Goal: Task Accomplishment & Management: Manage account settings

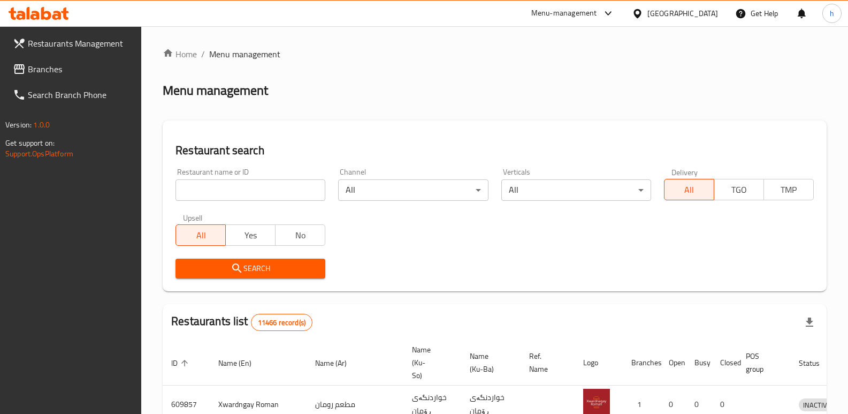
scroll to position [140, 0]
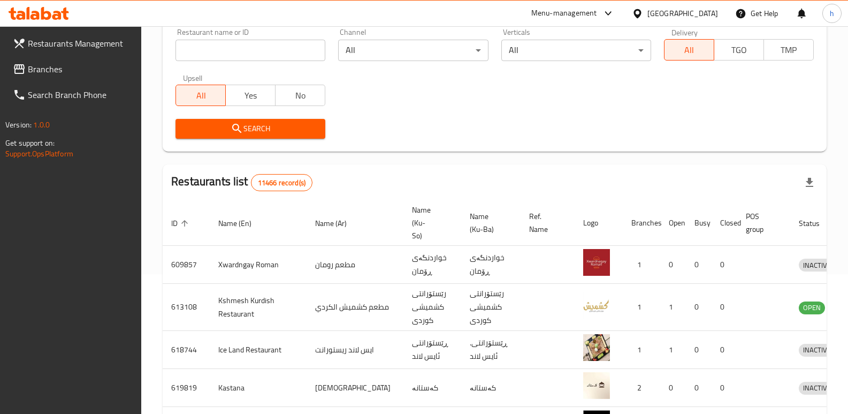
click at [74, 65] on span "Branches" at bounding box center [80, 69] width 105 height 13
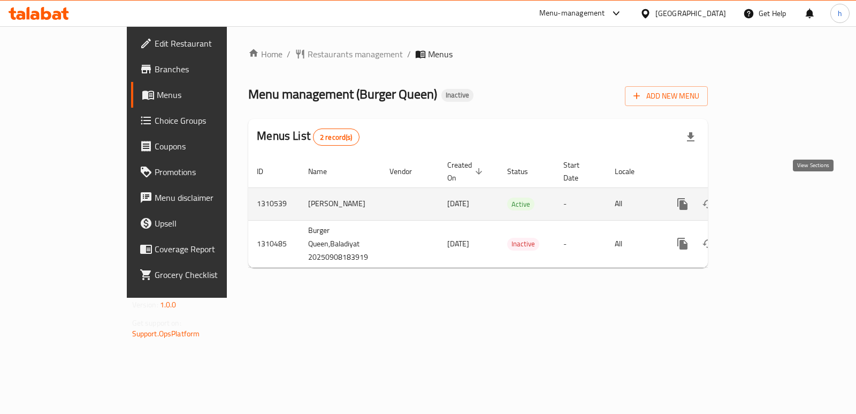
click at [764, 199] on icon "enhanced table" at bounding box center [760, 204] width 10 height 10
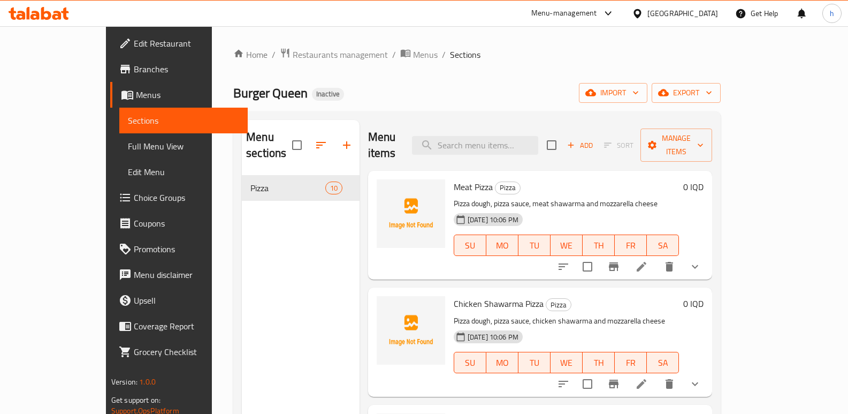
click at [701, 260] on icon "show more" at bounding box center [694, 266] width 13 height 13
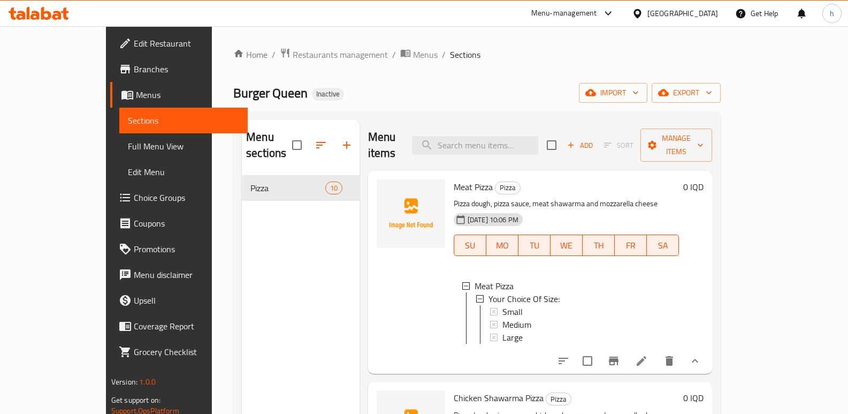
click at [59, 17] on icon at bounding box center [56, 15] width 9 height 9
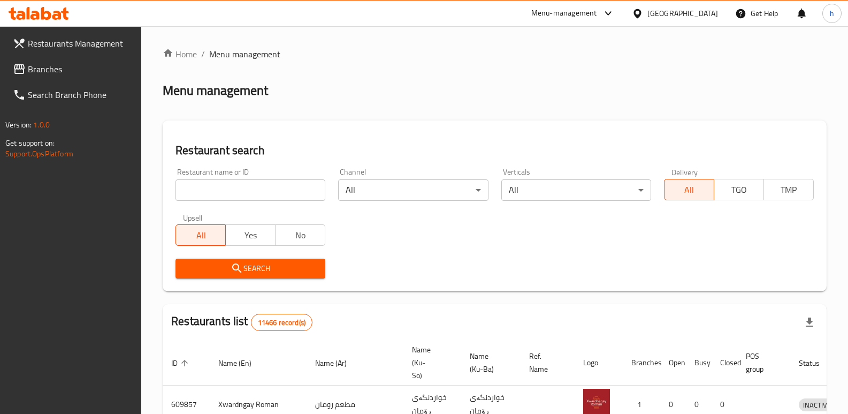
click at [42, 75] on span "Branches" at bounding box center [80, 69] width 105 height 13
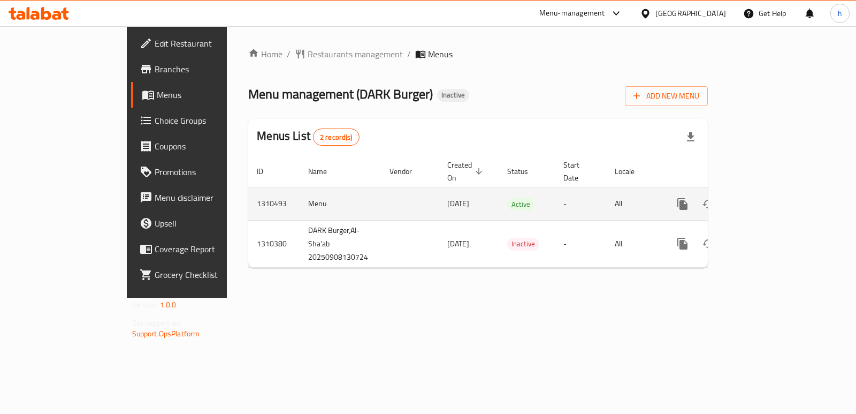
click at [764, 199] on icon "enhanced table" at bounding box center [760, 204] width 10 height 10
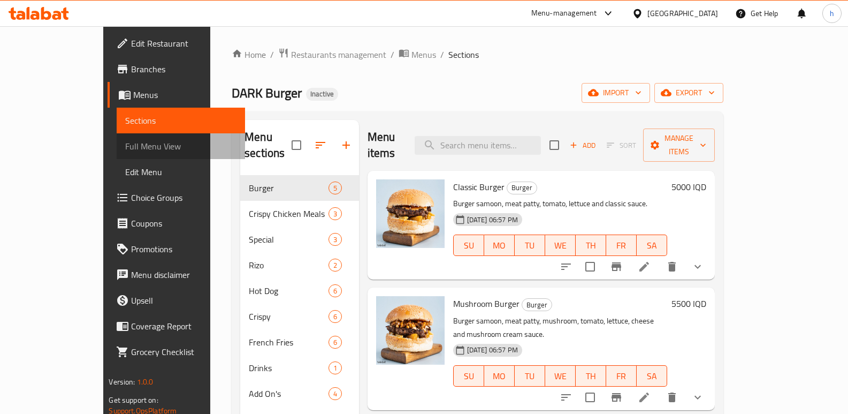
click at [125, 142] on span "Full Menu View" at bounding box center [180, 146] width 111 height 13
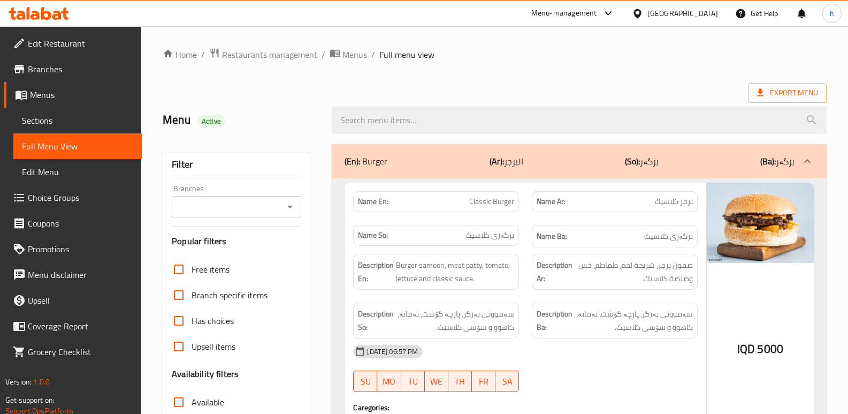
click at [256, 203] on input "Branches" at bounding box center [227, 206] width 105 height 15
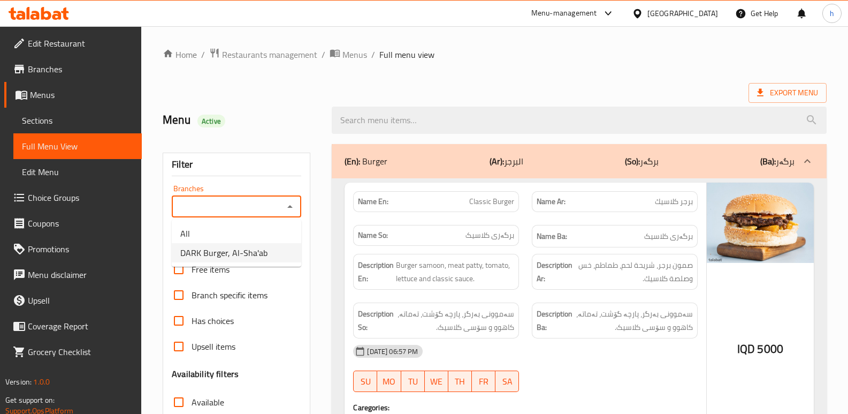
click at [247, 249] on span "DARK Burger, Al-Sha'ab" at bounding box center [223, 252] width 87 height 13
type input "DARK Burger, Al-Sha'ab"
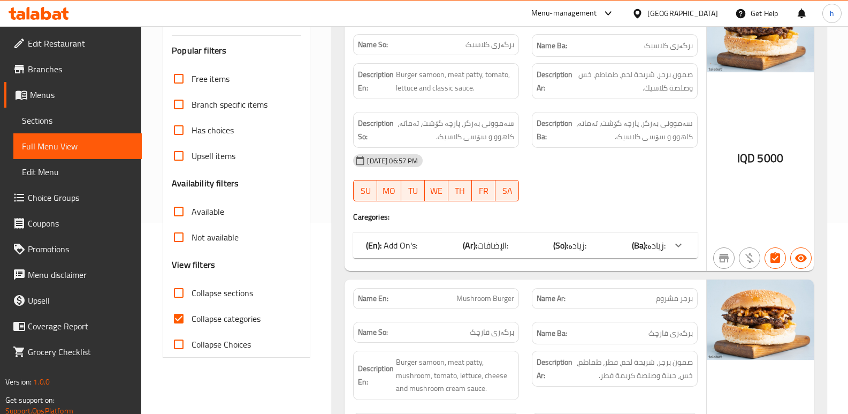
scroll to position [204, 0]
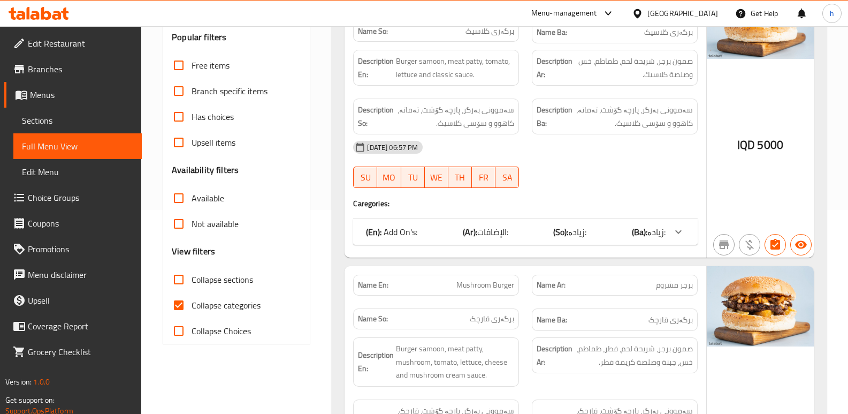
click at [172, 307] on input "Collapse categories" at bounding box center [179, 305] width 26 height 26
checkbox input "false"
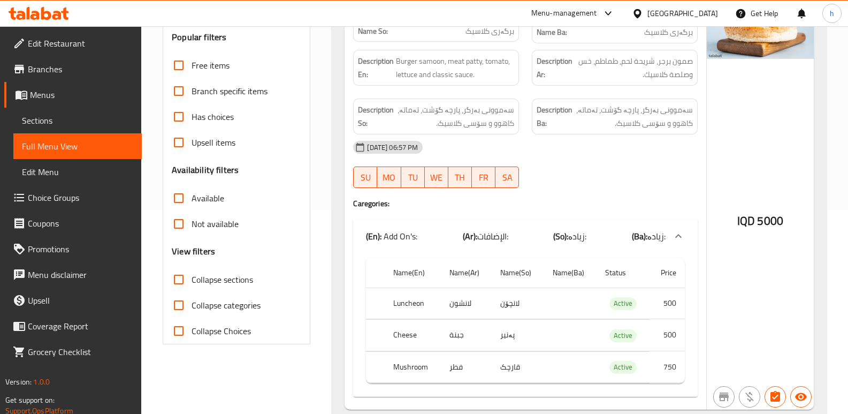
click at [179, 278] on input "Collapse sections" at bounding box center [179, 279] width 26 height 26
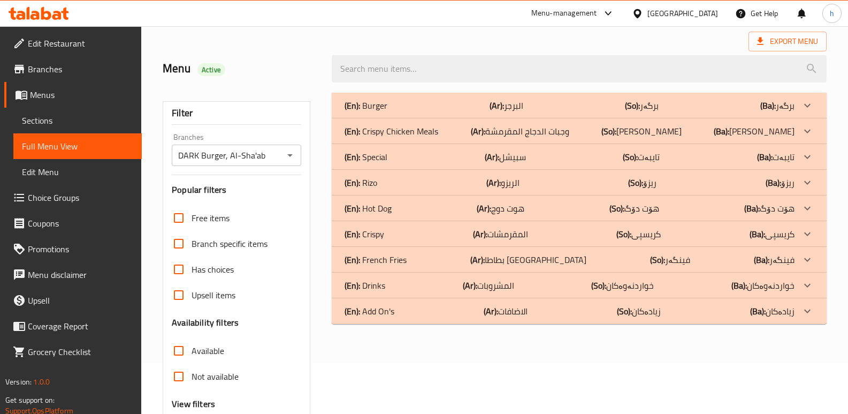
scroll to position [50, 0]
click at [420, 312] on div "(En): Add On's (Ar): الاضافات (So): زیادەکان (Ba): زیادەکان" at bounding box center [570, 311] width 450 height 13
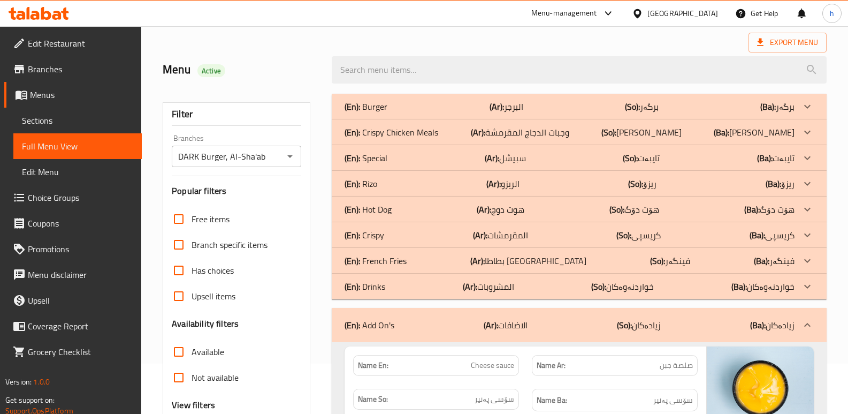
click at [402, 258] on p "(En): French Fries" at bounding box center [376, 260] width 62 height 13
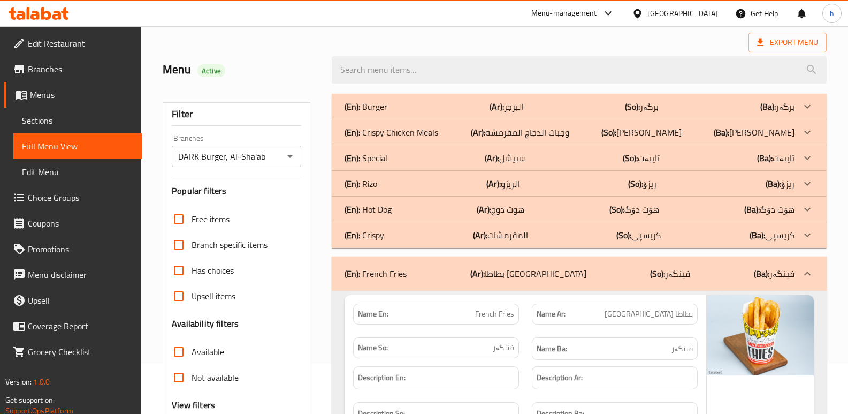
click at [411, 133] on p "(En): Crispy Chicken Meals" at bounding box center [392, 132] width 94 height 13
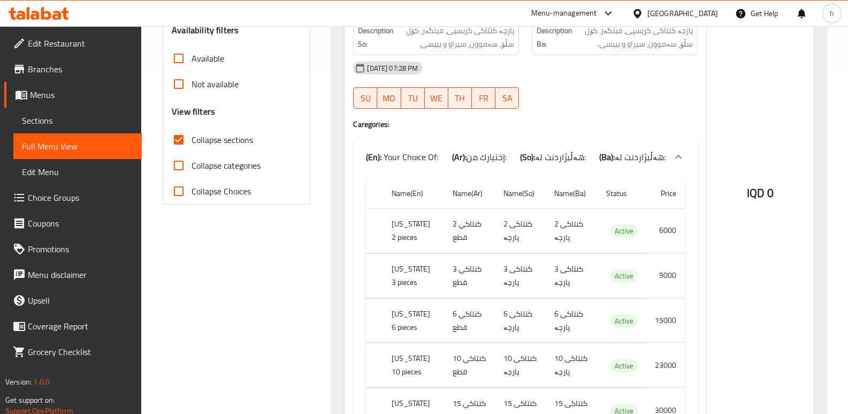
scroll to position [285, 0]
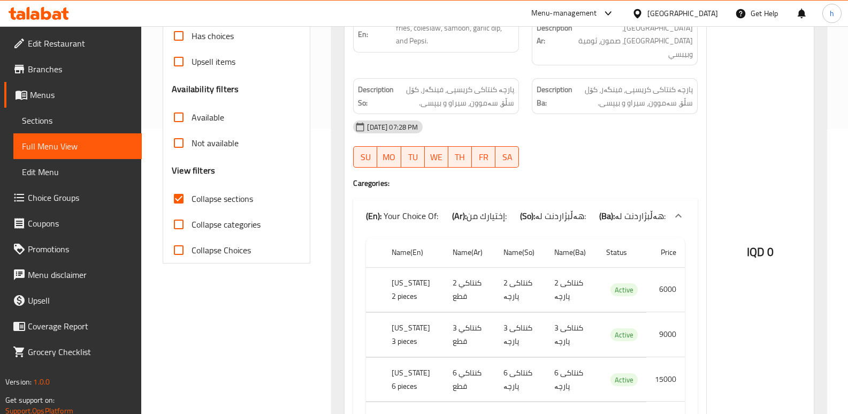
click at [179, 198] on input "Collapse sections" at bounding box center [179, 199] width 26 height 26
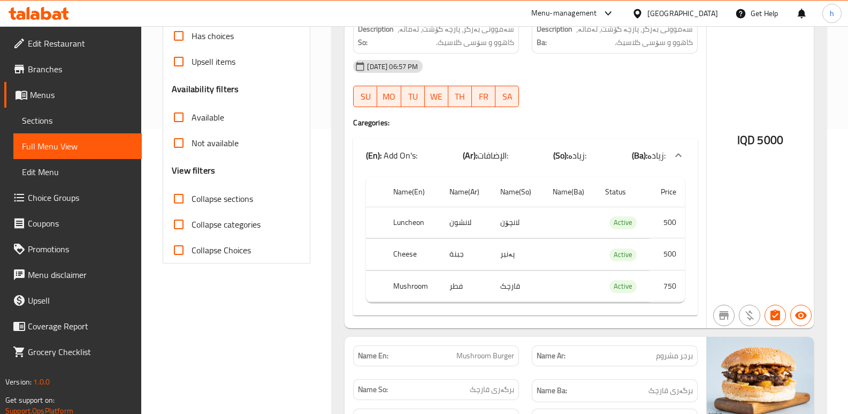
click at [174, 195] on input "Collapse sections" at bounding box center [179, 199] width 26 height 26
checkbox input "true"
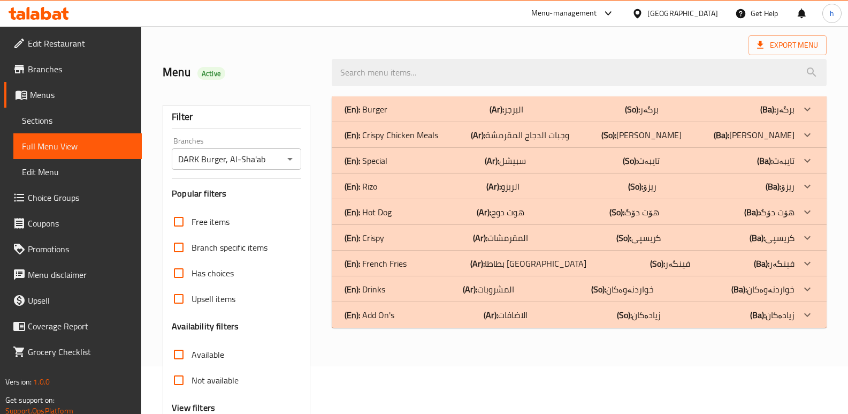
scroll to position [40, 0]
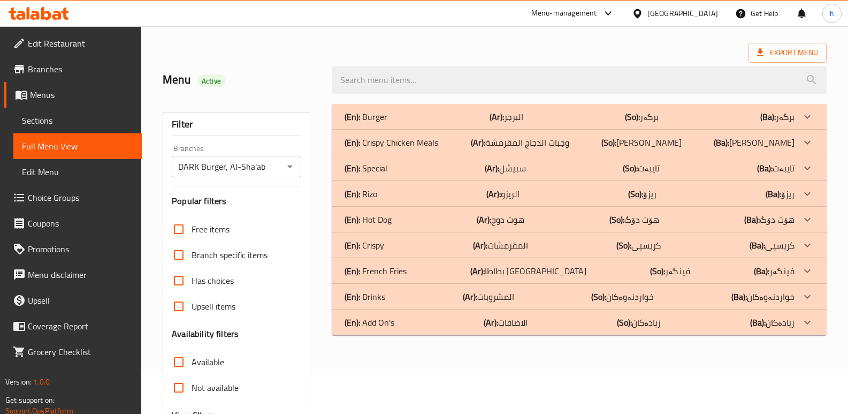
click at [395, 323] on div "(En): Add On's (Ar): الاضافات (So): زیادەکان (Ba): زیادەکان" at bounding box center [570, 322] width 450 height 13
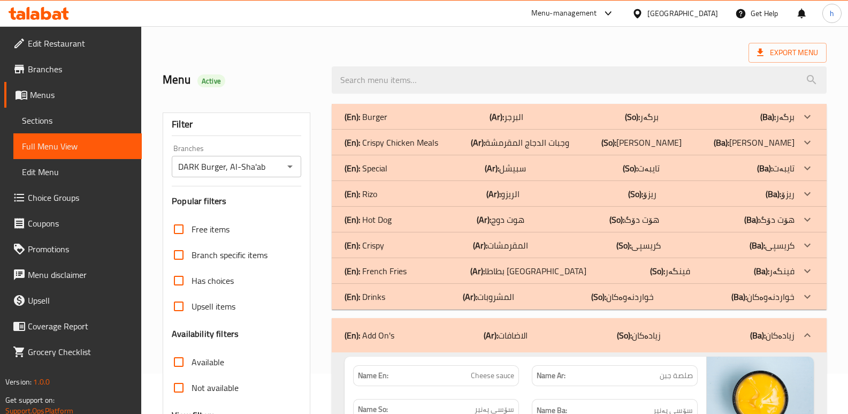
click at [399, 274] on p "(En): French Fries" at bounding box center [376, 270] width 62 height 13
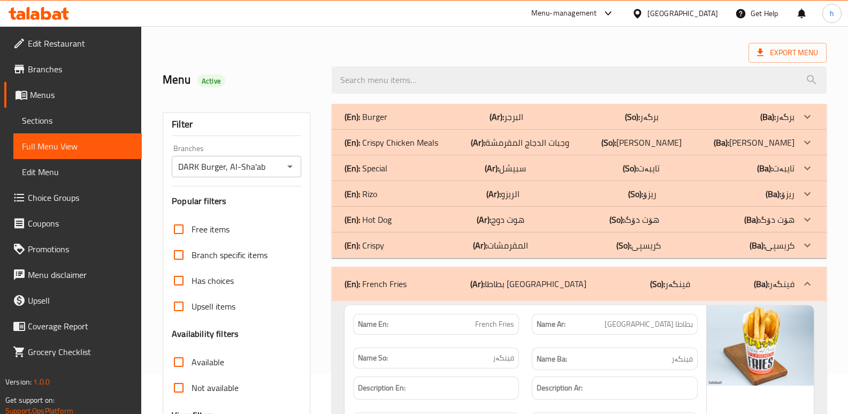
click at [387, 193] on div "(En): Rizo (Ar): الريزو (So): ریزۆ (Ba): ریزۆ" at bounding box center [570, 193] width 450 height 13
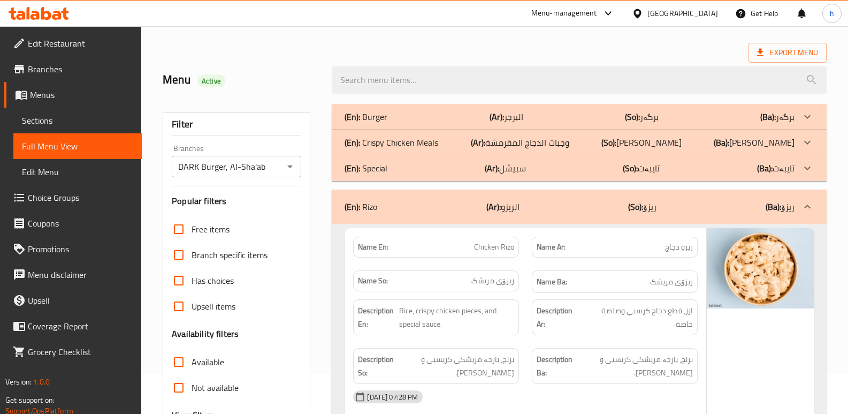
click at [433, 140] on p "(En): Crispy Chicken Meals" at bounding box center [392, 142] width 94 height 13
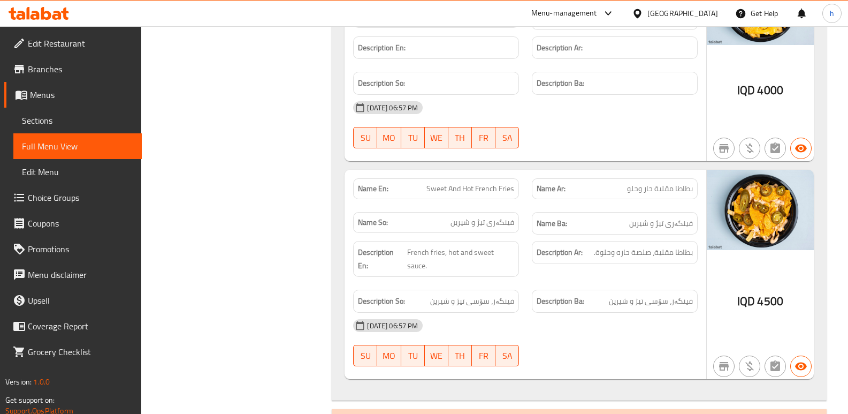
scroll to position [3332, 0]
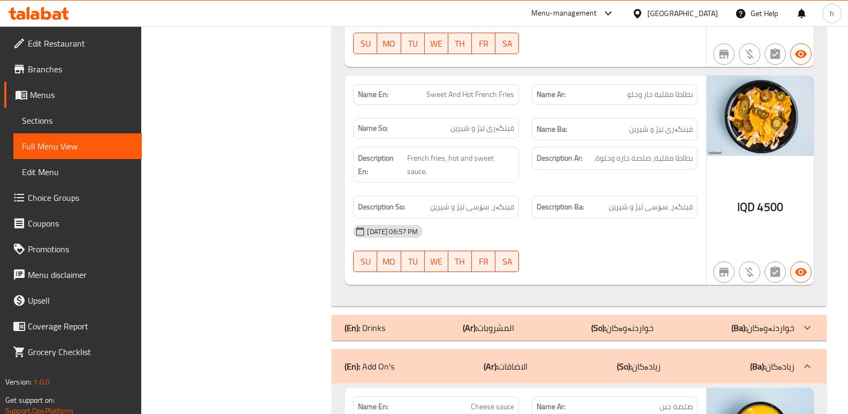
click at [708, 321] on div "(En): Drinks (Ar): المشروبات (So): خواردنەوەکان (Ba): خواردنەوەکان" at bounding box center [570, 327] width 450 height 13
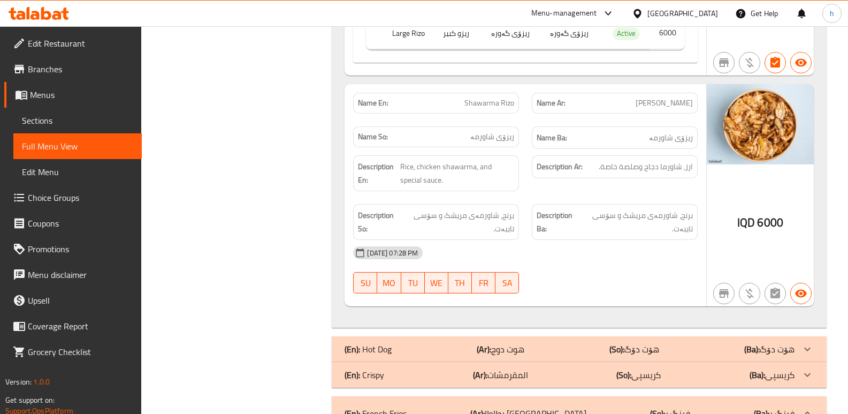
scroll to position [2027, 0]
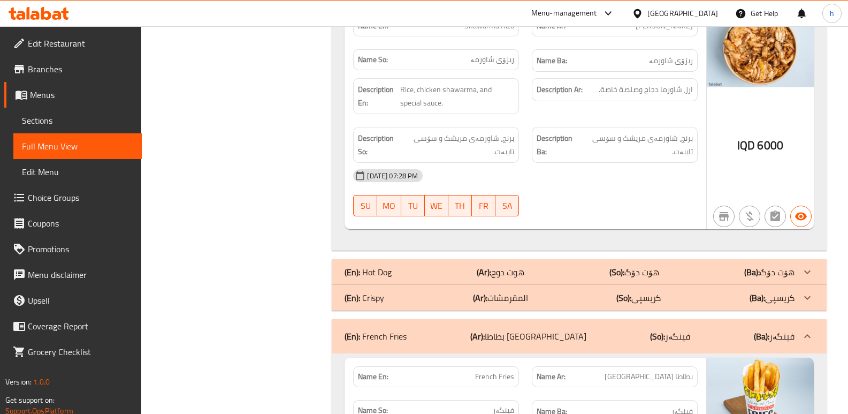
click at [448, 291] on div "(En): Crispy (Ar): المقرمشات (So): کریسپی (Ba): کریسپی" at bounding box center [570, 297] width 450 height 13
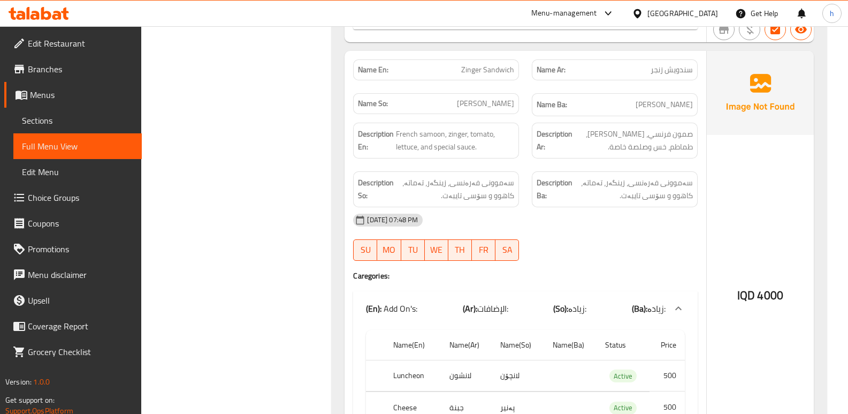
scroll to position [4010, 0]
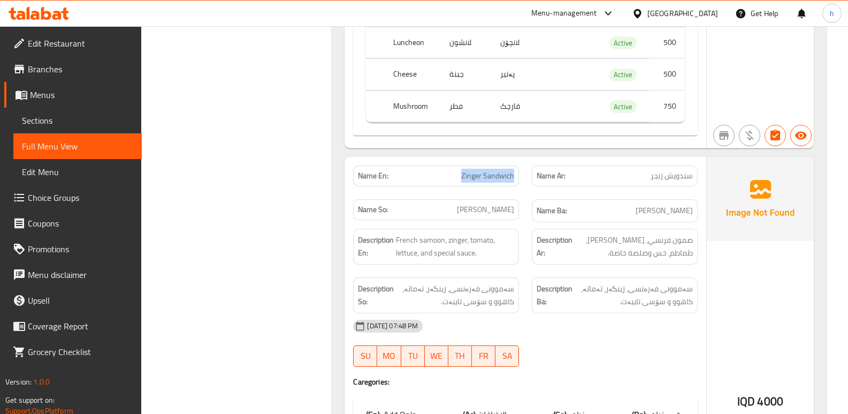
drag, startPoint x: 463, startPoint y: 97, endPoint x: 514, endPoint y: 98, distance: 50.8
click at [514, 170] on span "Zinger Sandwich" at bounding box center [487, 175] width 53 height 11
copy span "Zinger Sandwich"
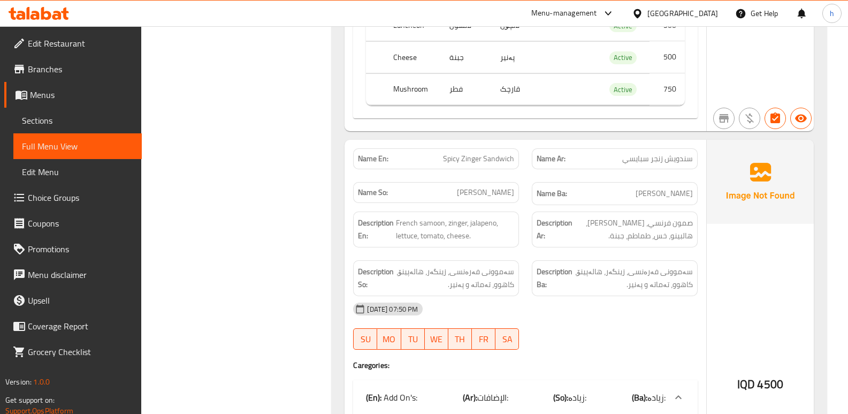
scroll to position [4402, 0]
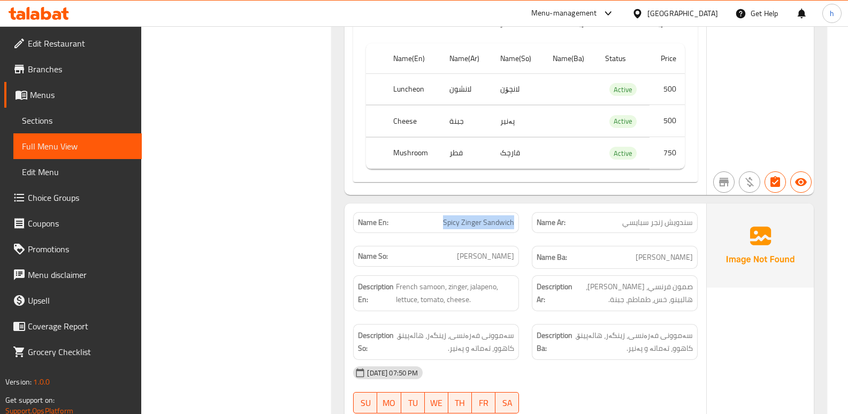
drag, startPoint x: 445, startPoint y: 142, endPoint x: 516, endPoint y: 145, distance: 71.7
click at [516, 212] on div "Name En: Spicy Zinger Sandwich" at bounding box center [436, 222] width 166 height 21
copy span "Spicy Zinger Sandwich"
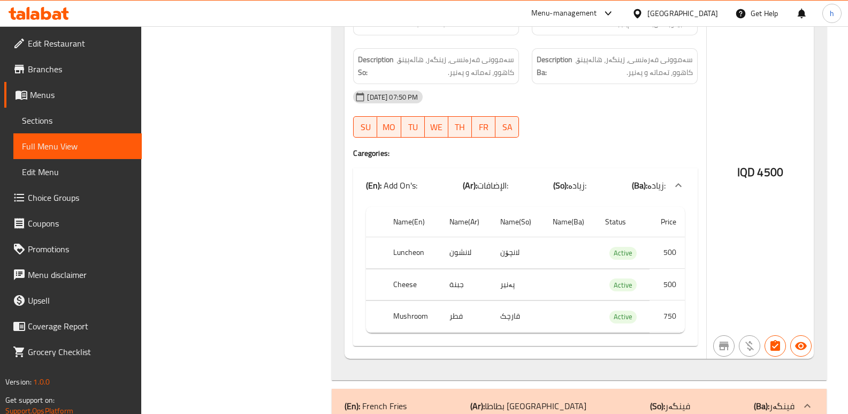
scroll to position [4730, 0]
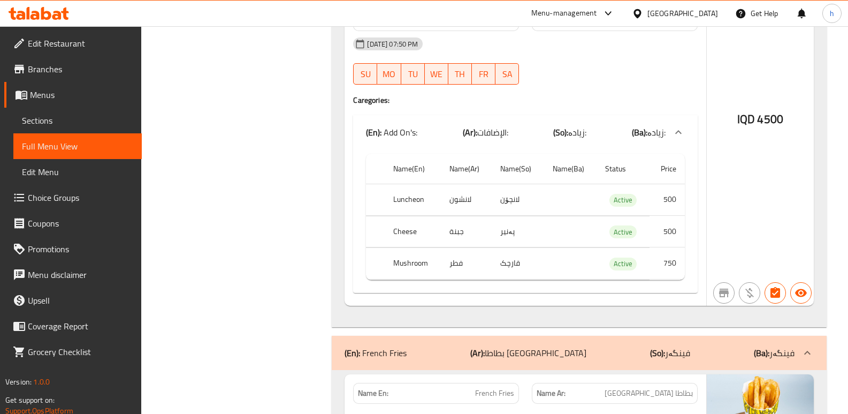
click at [49, 18] on icon at bounding box center [46, 13] width 10 height 13
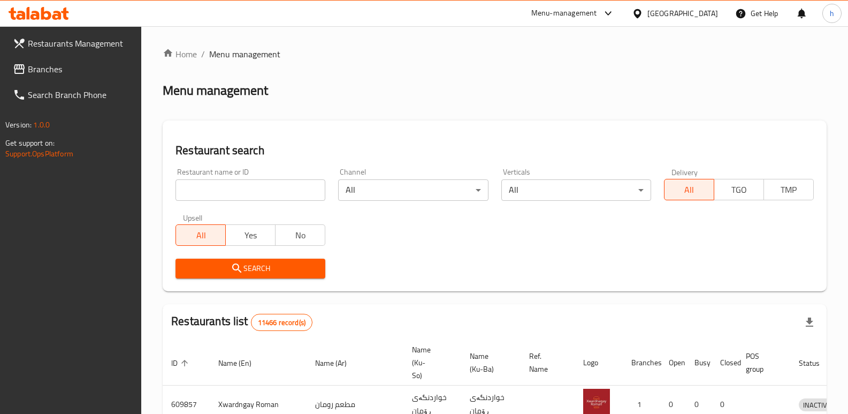
scroll to position [140, 0]
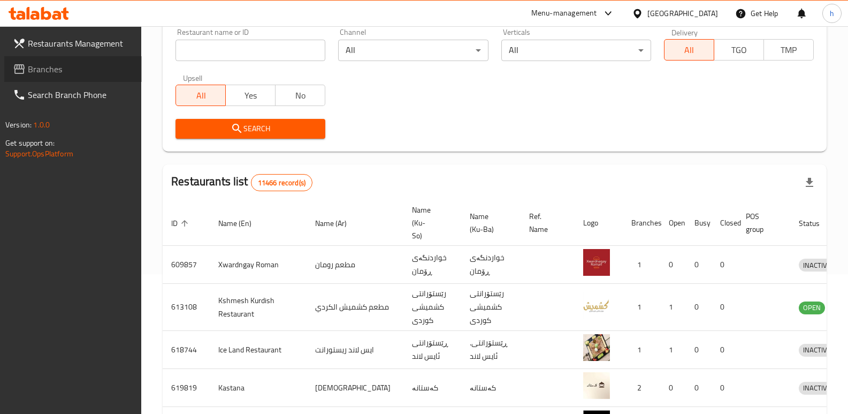
click at [53, 69] on span "Branches" at bounding box center [80, 69] width 105 height 13
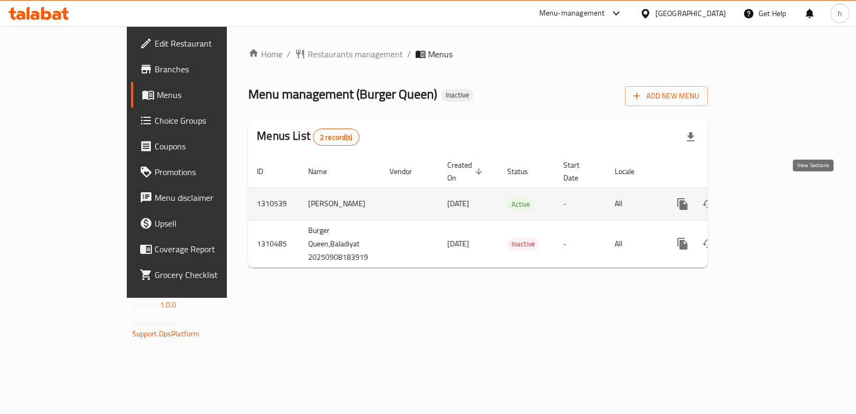
click at [764, 199] on icon "enhanced table" at bounding box center [760, 204] width 10 height 10
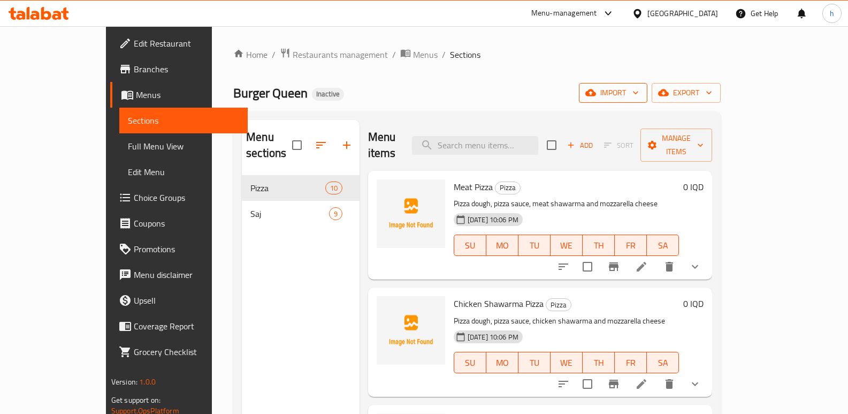
click at [639, 94] on span "import" at bounding box center [612, 92] width 51 height 13
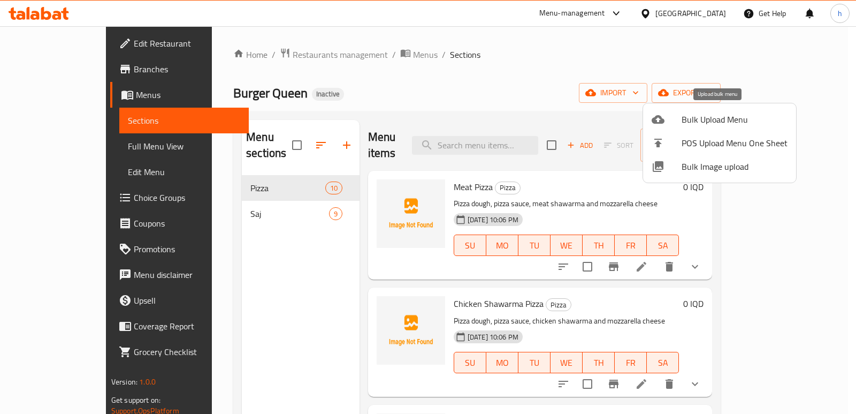
click at [703, 118] on span "Bulk Upload Menu" at bounding box center [735, 119] width 106 height 13
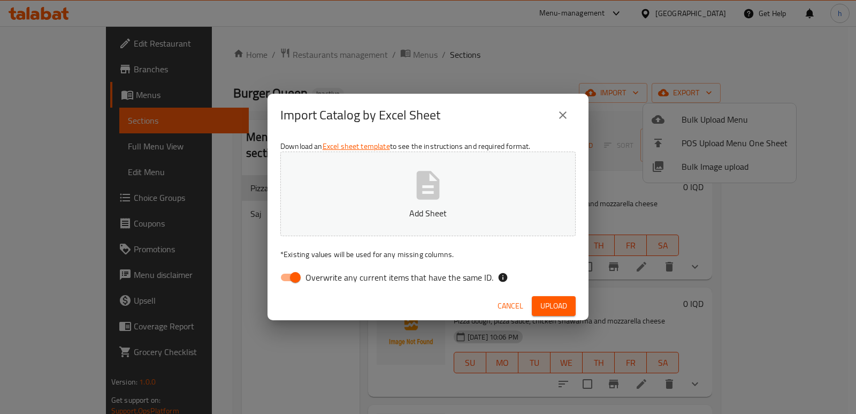
click at [292, 276] on input "Overwrite any current items that have the same ID." at bounding box center [295, 277] width 61 height 20
checkbox input "false"
click at [371, 215] on p "Add Sheet" at bounding box center [428, 212] width 262 height 13
click at [548, 307] on span "Upload" at bounding box center [553, 305] width 27 height 13
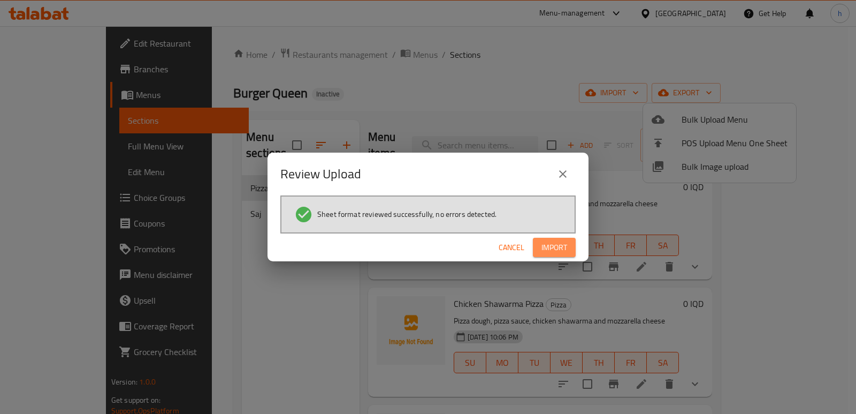
click at [565, 244] on span "Import" at bounding box center [554, 247] width 26 height 13
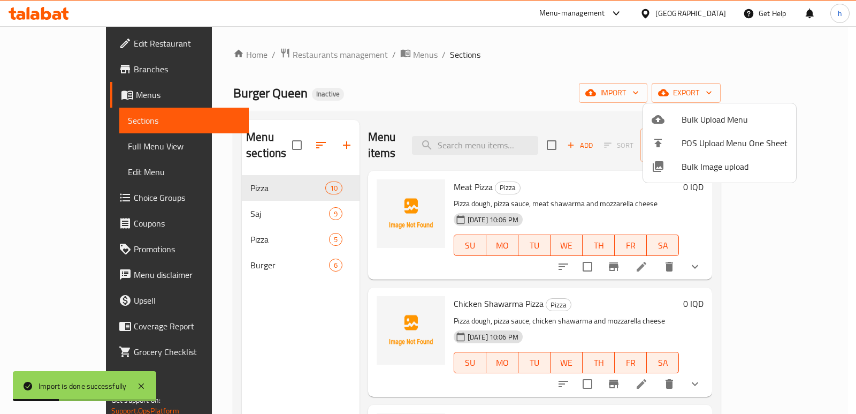
click at [246, 226] on div at bounding box center [428, 207] width 856 height 414
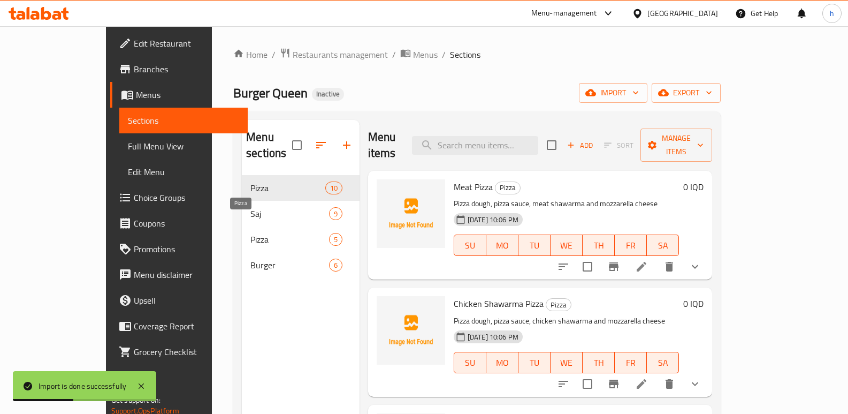
click at [250, 233] on span "Pizza" at bounding box center [289, 239] width 79 height 13
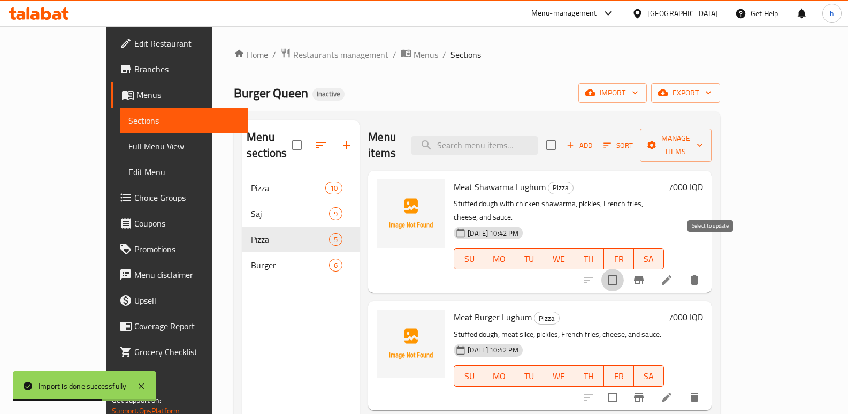
click at [624, 269] on input "checkbox" at bounding box center [612, 280] width 22 height 22
checkbox input "true"
click at [624, 386] on input "checkbox" at bounding box center [612, 397] width 22 height 22
checkbox input "true"
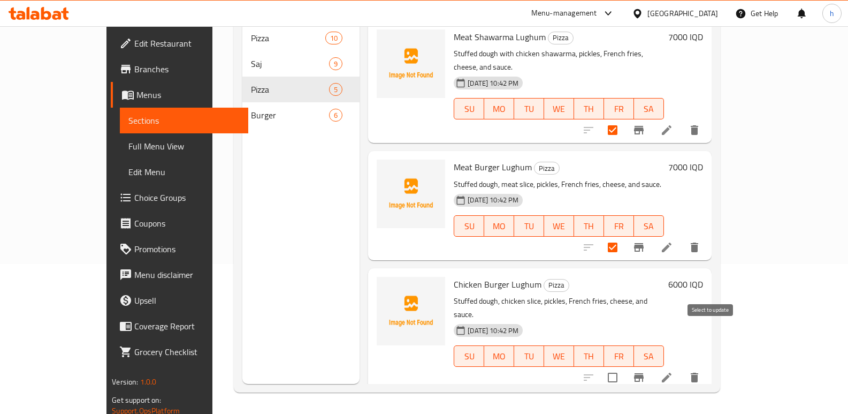
click at [624, 366] on input "checkbox" at bounding box center [612, 377] width 22 height 22
checkbox input "true"
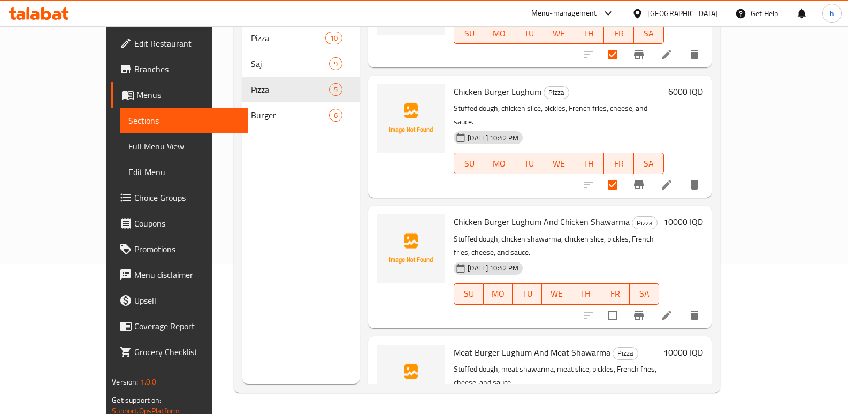
scroll to position [197, 0]
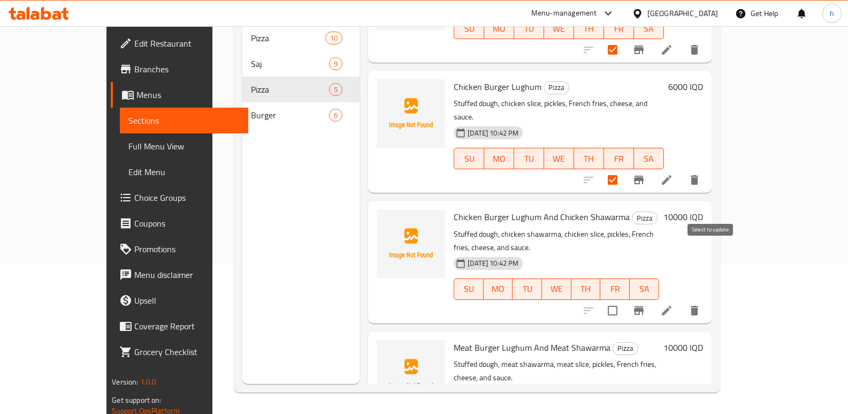
click at [624, 299] on input "checkbox" at bounding box center [612, 310] width 22 height 22
checkbox input "true"
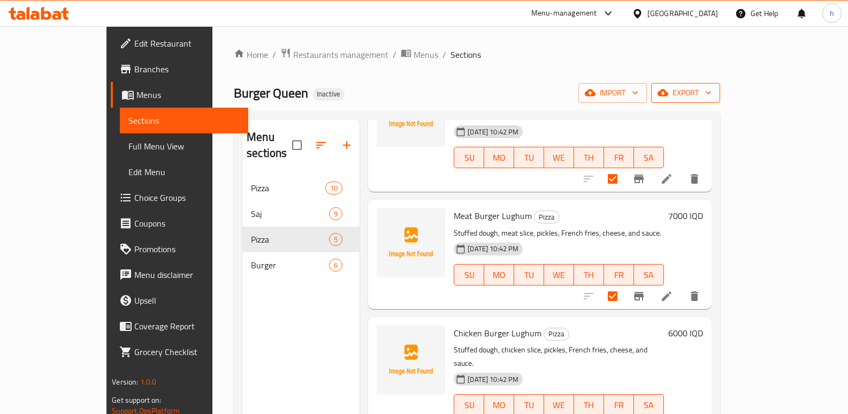
scroll to position [0, 0]
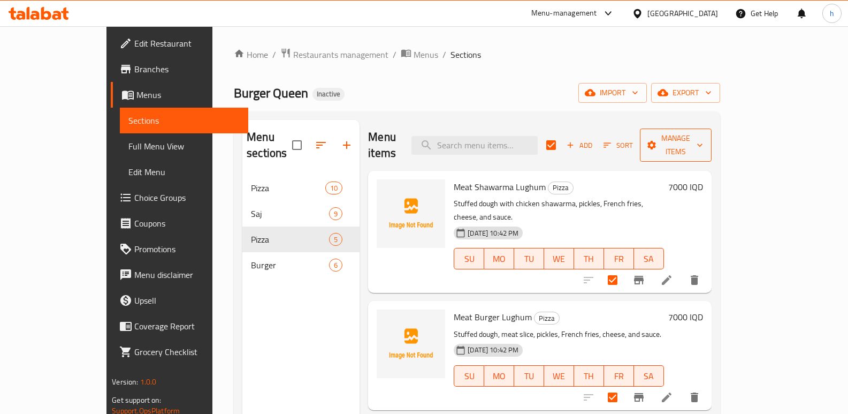
click at [703, 137] on span "Manage items" at bounding box center [675, 145] width 55 height 27
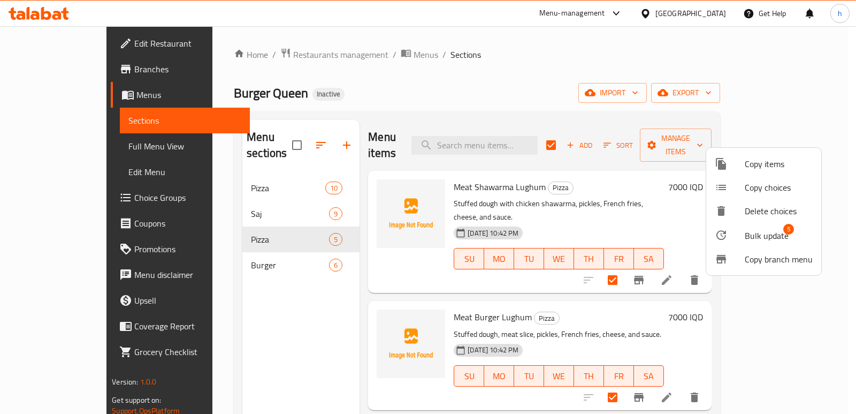
click at [754, 241] on span "Bulk update" at bounding box center [767, 235] width 44 height 13
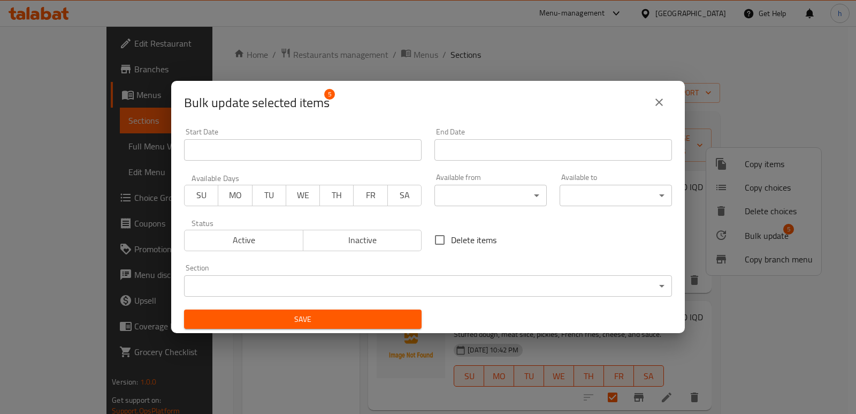
click at [277, 287] on body "​ Menu-management [GEOGRAPHIC_DATA] Get Help h Edit Restaurant Branches Menus S…" at bounding box center [428, 219] width 856 height 387
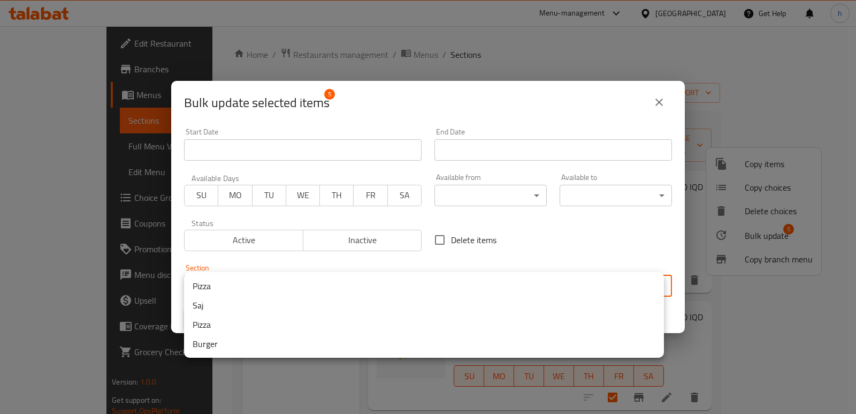
click at [238, 283] on li "Pizza" at bounding box center [424, 285] width 480 height 19
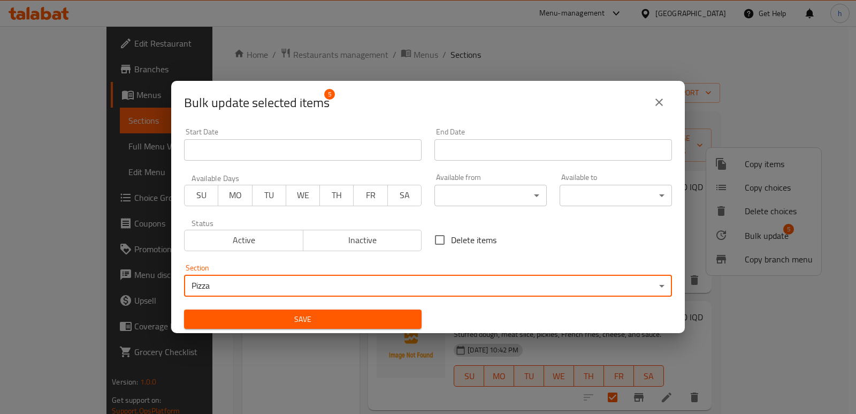
click at [283, 322] on span "Save" at bounding box center [303, 318] width 220 height 13
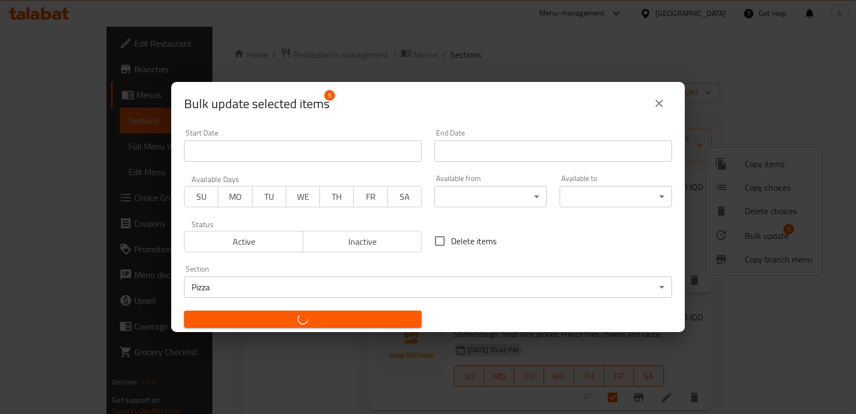
checkbox input "false"
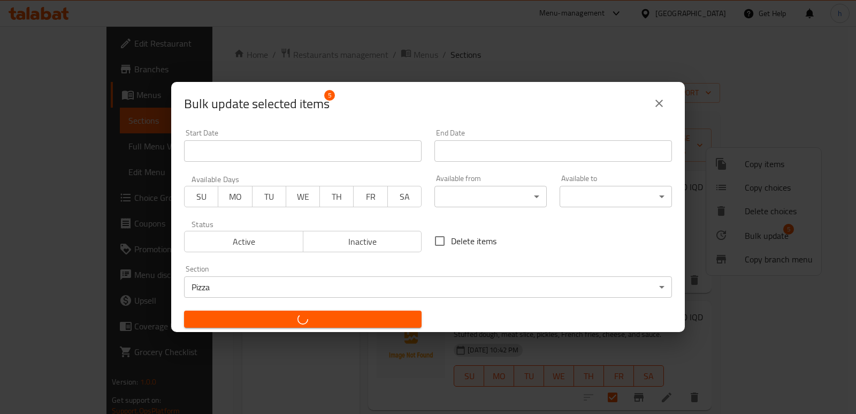
checkbox input "false"
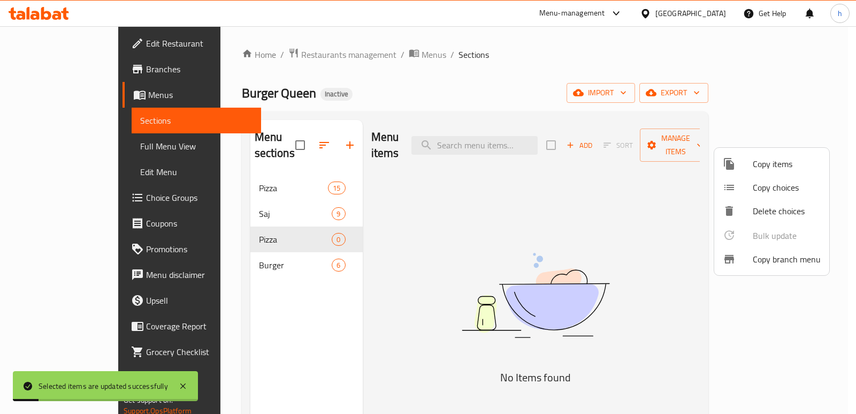
click at [287, 224] on div at bounding box center [428, 207] width 856 height 414
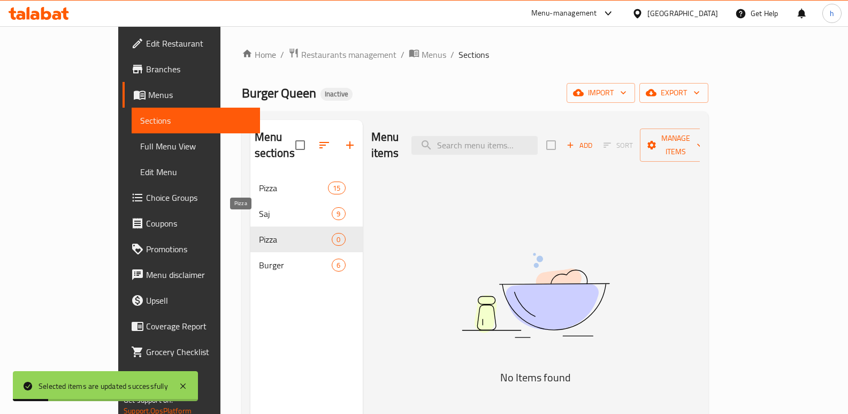
click at [282, 233] on span "Pizza" at bounding box center [295, 239] width 73 height 13
click at [289, 134] on input "checkbox" at bounding box center [300, 145] width 22 height 22
checkbox input "false"
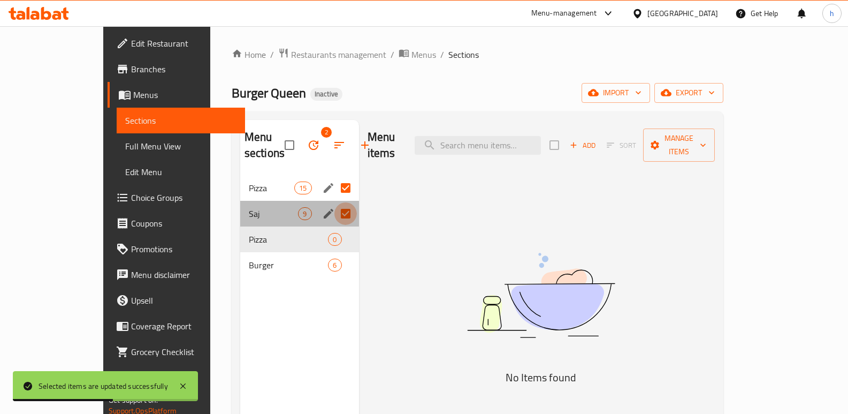
click at [334, 213] on input "Menu sections" at bounding box center [345, 213] width 22 height 22
checkbox input "false"
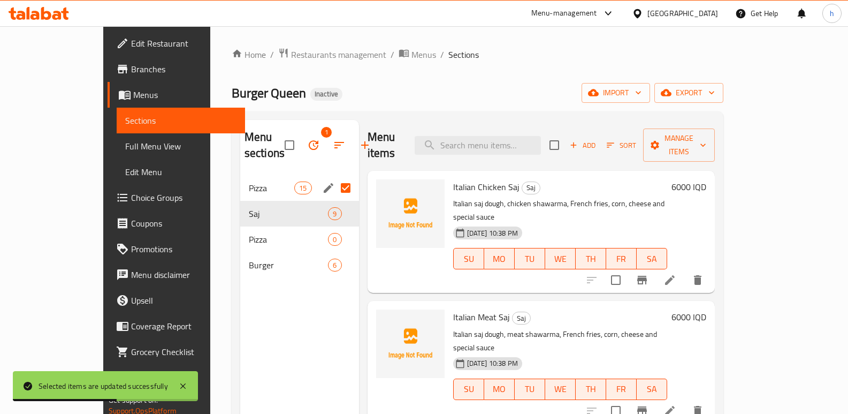
click at [334, 188] on input "Menu sections" at bounding box center [345, 188] width 22 height 22
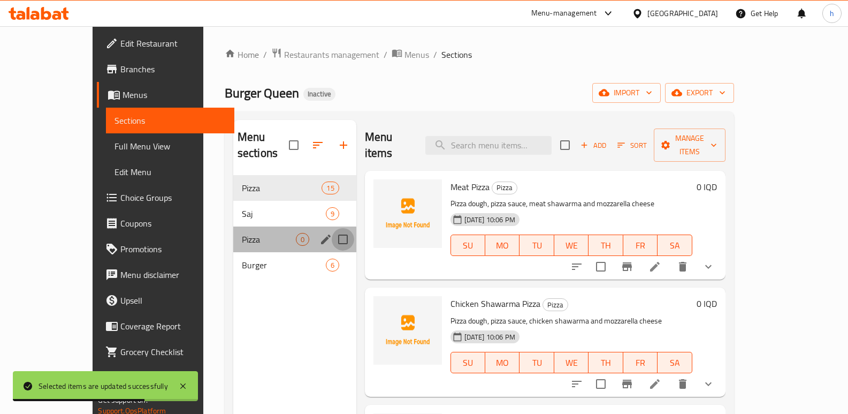
click at [332, 228] on input "Menu sections" at bounding box center [343, 239] width 22 height 22
checkbox input "true"
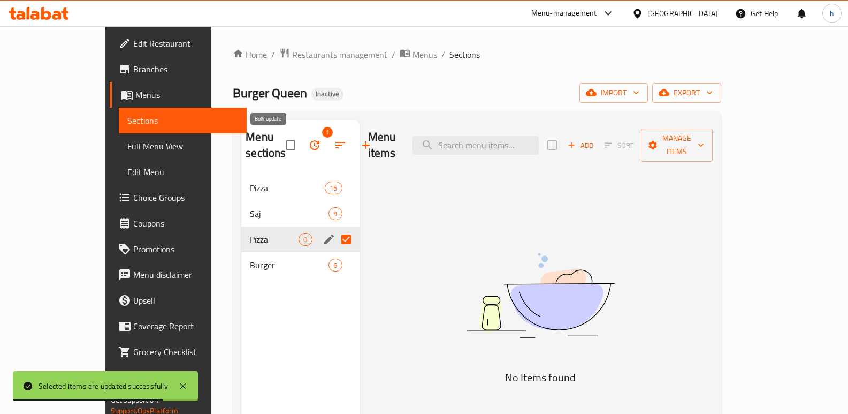
click at [308, 146] on icon "button" at bounding box center [314, 145] width 13 height 13
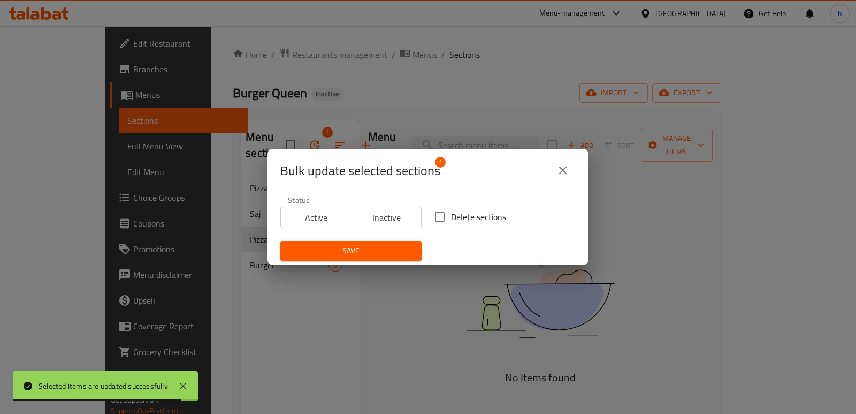
click at [437, 215] on input "Delete sections" at bounding box center [440, 216] width 22 height 22
checkbox input "true"
click at [388, 252] on span "Save" at bounding box center [351, 250] width 124 height 13
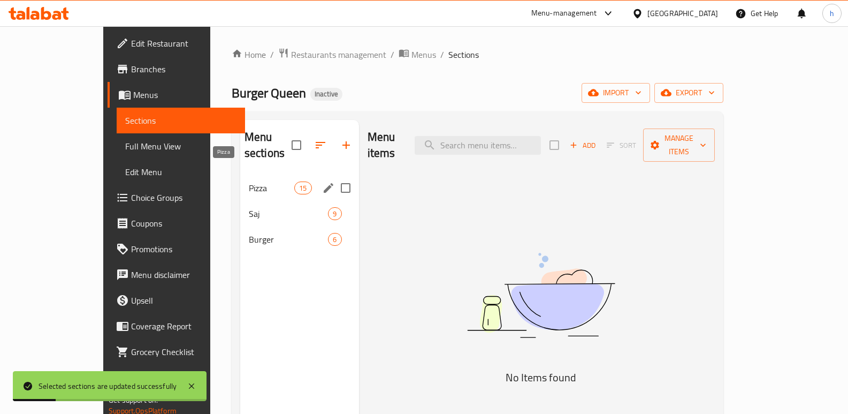
click at [249, 181] on span "Pizza" at bounding box center [271, 187] width 45 height 13
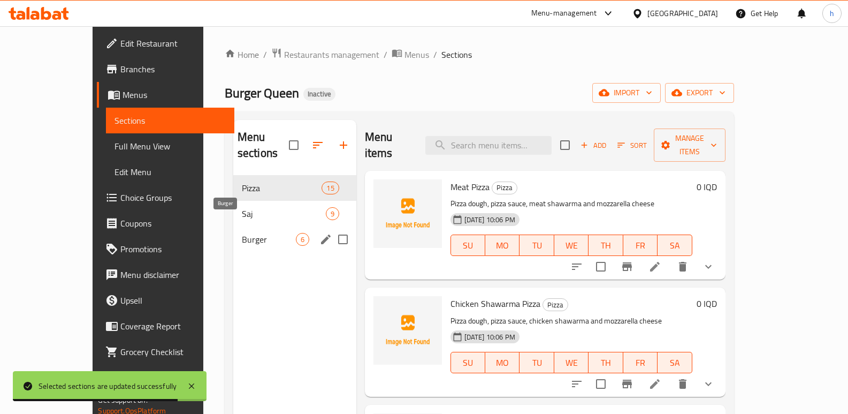
click at [242, 233] on span "Burger" at bounding box center [269, 239] width 54 height 13
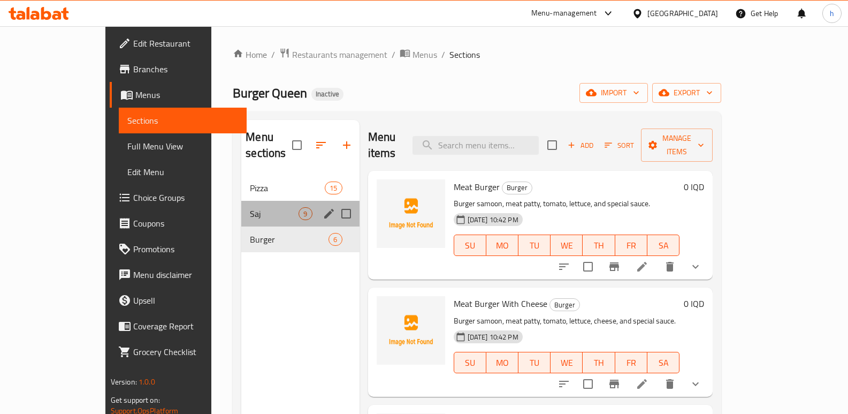
click at [241, 206] on div "Saj 9" at bounding box center [300, 214] width 118 height 26
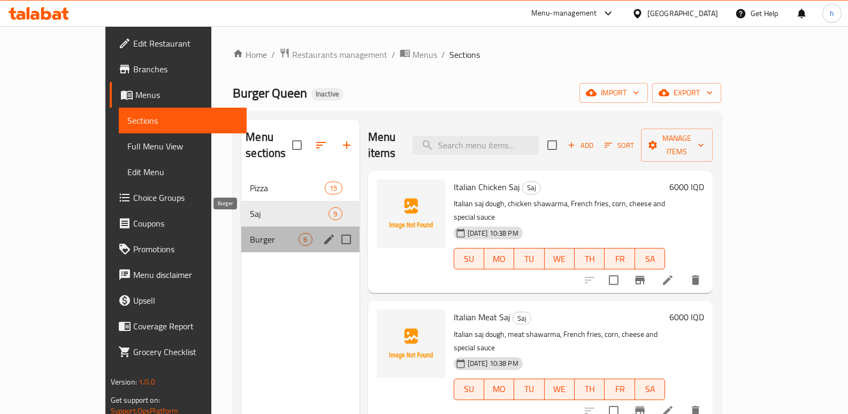
click at [250, 233] on span "Burger" at bounding box center [274, 239] width 49 height 13
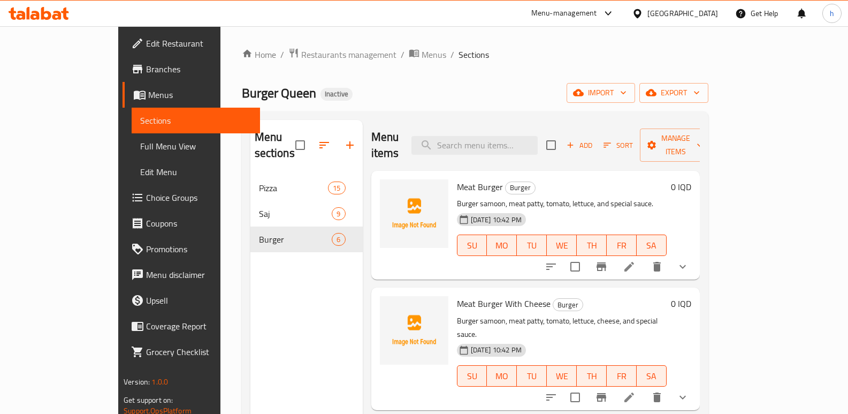
click at [250, 299] on div "Menu sections Pizza 15 Saj 9 Burger 6" at bounding box center [306, 327] width 112 height 414
click at [250, 294] on div "Menu sections Pizza 15 Saj 9 Burger 6" at bounding box center [306, 327] width 112 height 414
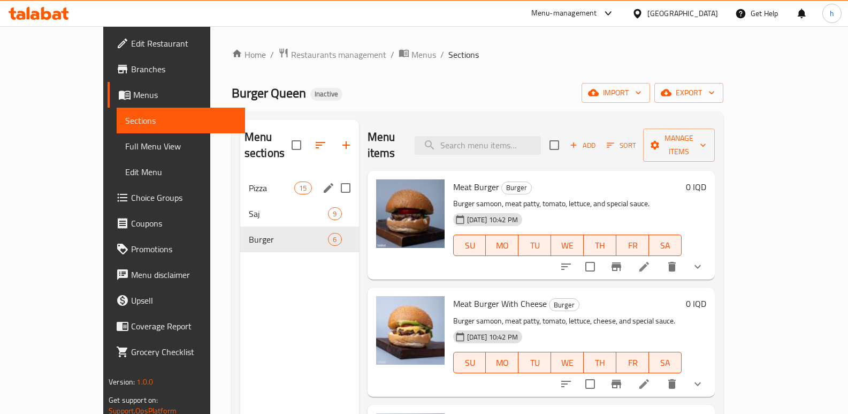
click at [249, 181] on span "Pizza" at bounding box center [271, 187] width 45 height 13
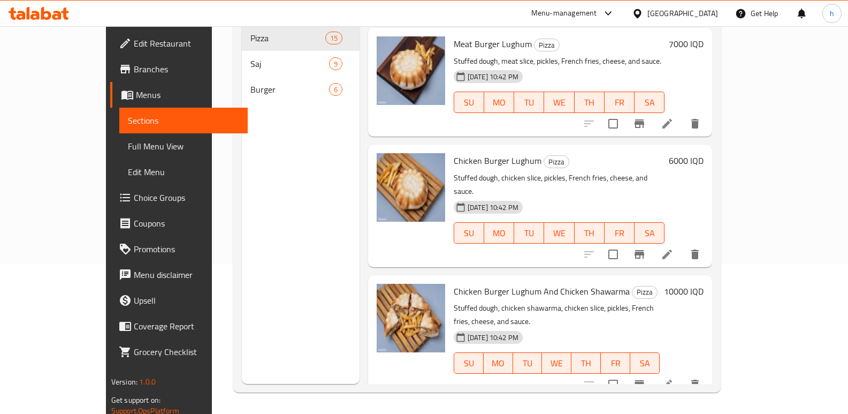
scroll to position [1366, 0]
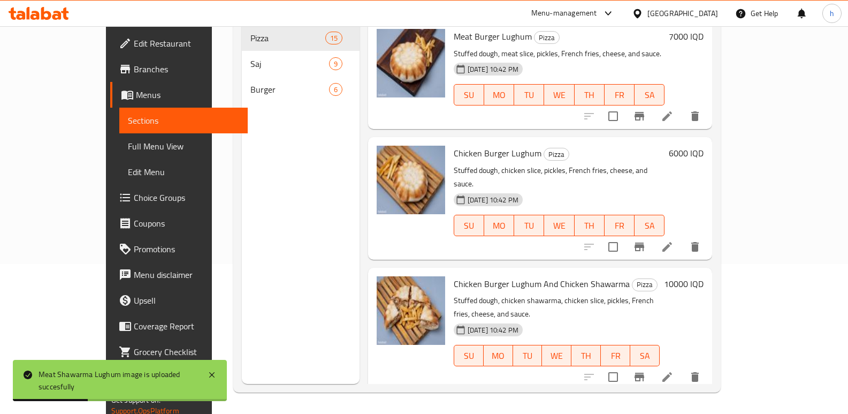
click at [242, 242] on div "Menu sections Pizza 15 Saj 9 Burger 6" at bounding box center [301, 177] width 118 height 414
click at [128, 147] on span "Full Menu View" at bounding box center [183, 146] width 111 height 13
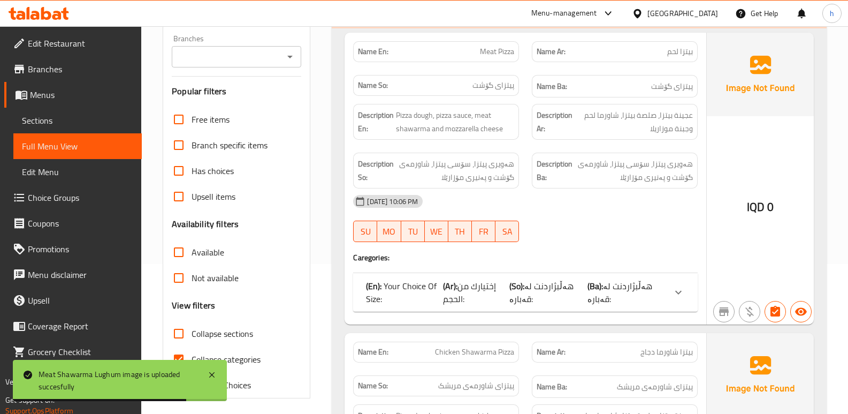
click at [180, 356] on input "Collapse categories" at bounding box center [179, 359] width 26 height 26
checkbox input "false"
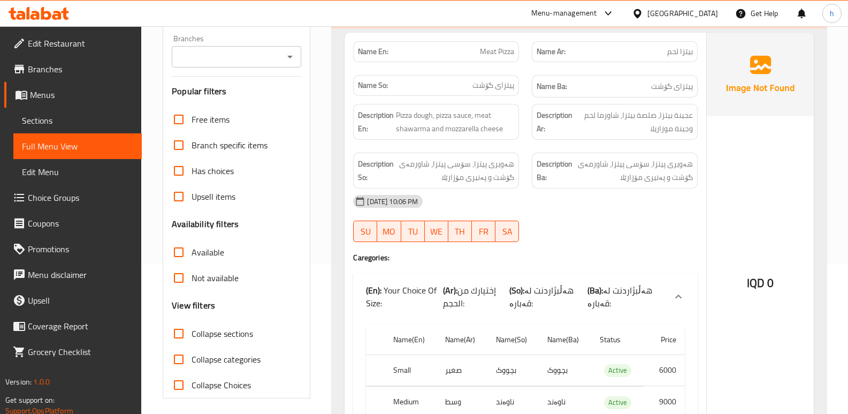
click at [247, 53] on input "Branches" at bounding box center [227, 56] width 105 height 15
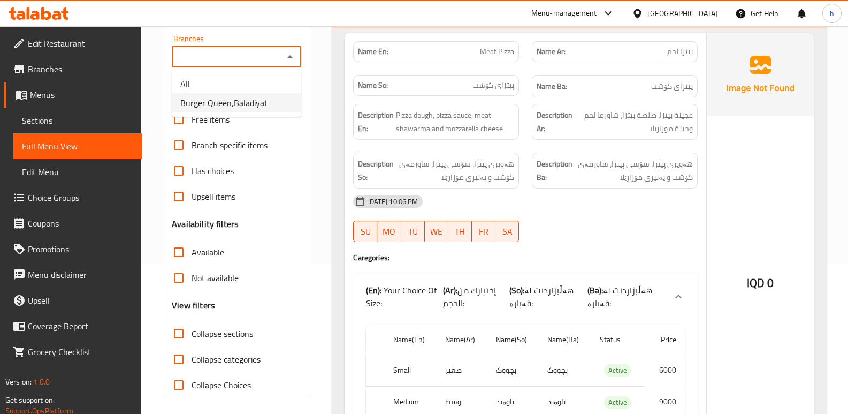
click at [247, 102] on span "Burger Queen,Baladiyat" at bounding box center [223, 102] width 87 height 13
type input "Burger Queen,Baladiyat"
click at [179, 358] on input "Collapse categories" at bounding box center [179, 359] width 26 height 26
checkbox input "true"
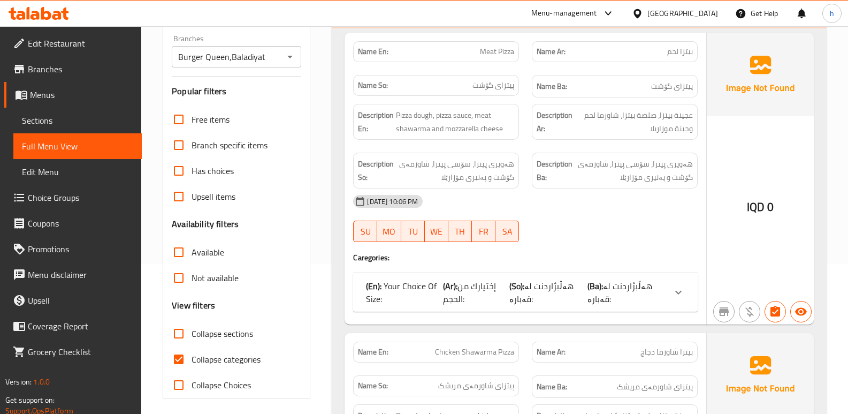
click at [183, 338] on input "Collapse sections" at bounding box center [179, 333] width 26 height 26
checkbox input "true"
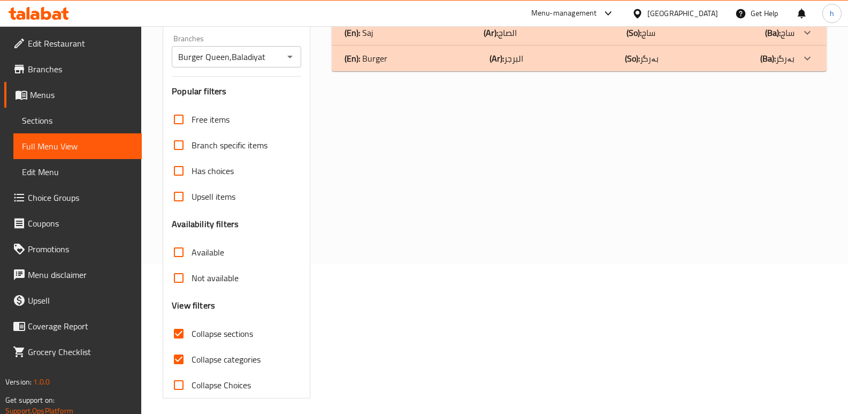
click at [674, 60] on div "(En): Burger (Ar): البرجر (So): بەرگر (Ba): بەرگر" at bounding box center [570, 58] width 450 height 13
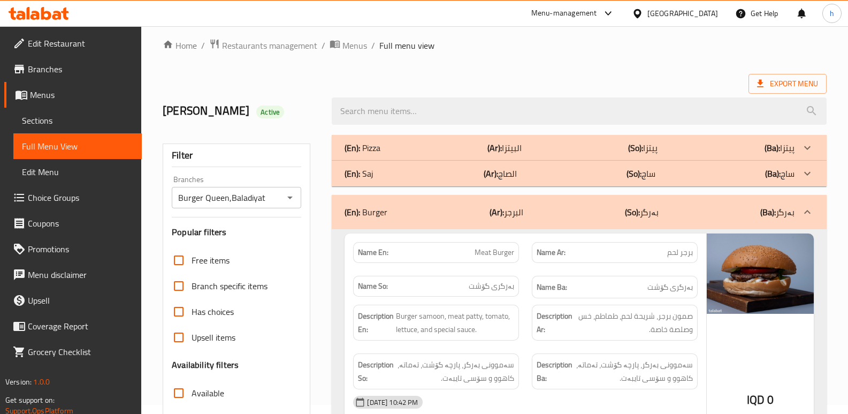
scroll to position [6, 0]
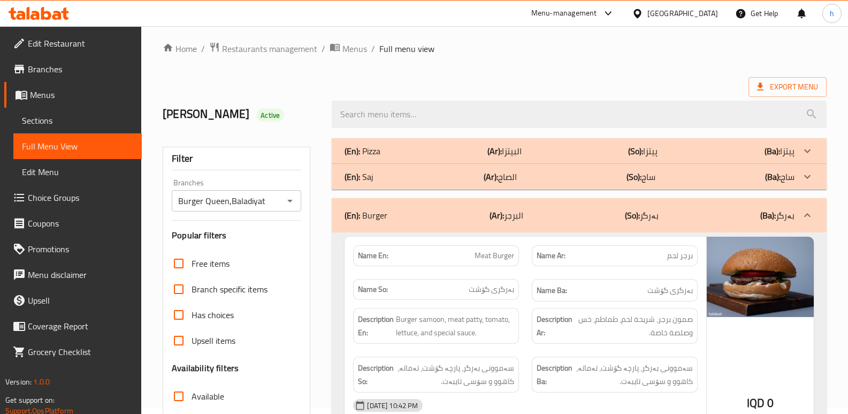
click at [434, 175] on div "(En): Saj (Ar): الصاج (So): ساج (Ba): ساج" at bounding box center [570, 176] width 450 height 13
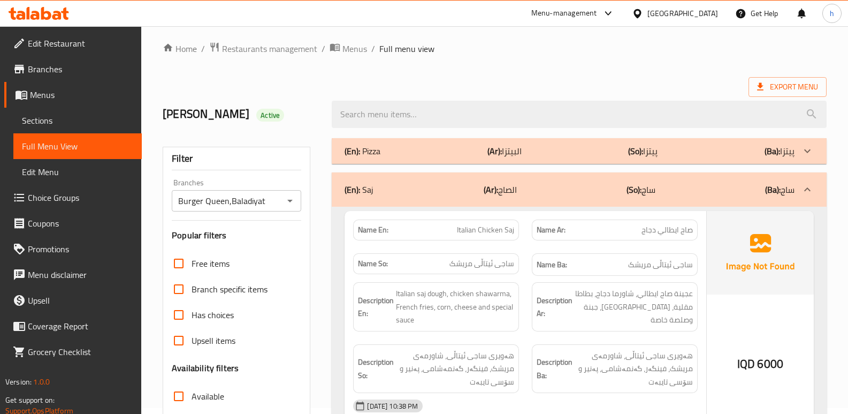
click at [549, 187] on div "(En): Saj (Ar): الصاج (So): ساج (Ba): ساج" at bounding box center [570, 189] width 450 height 13
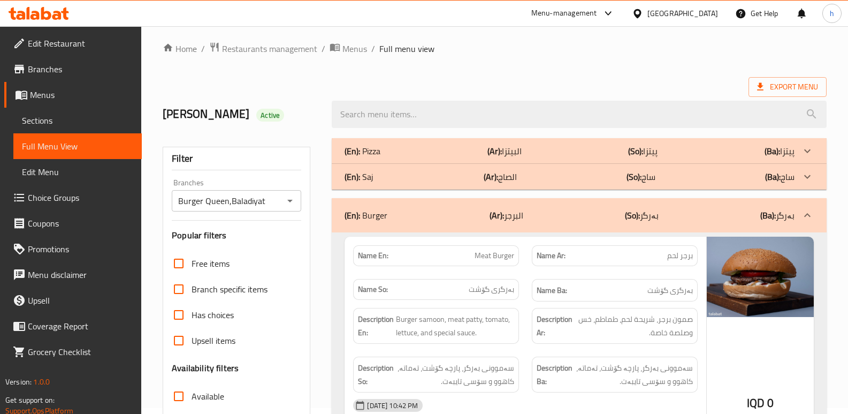
click at [549, 149] on div "(En): Pizza (Ar): البيتزا (So): پیتزا (Ba): پیتزا" at bounding box center [570, 150] width 450 height 13
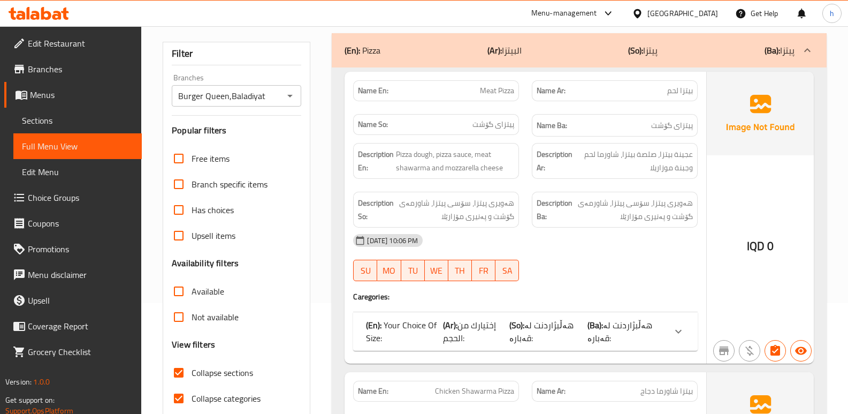
scroll to position [372, 0]
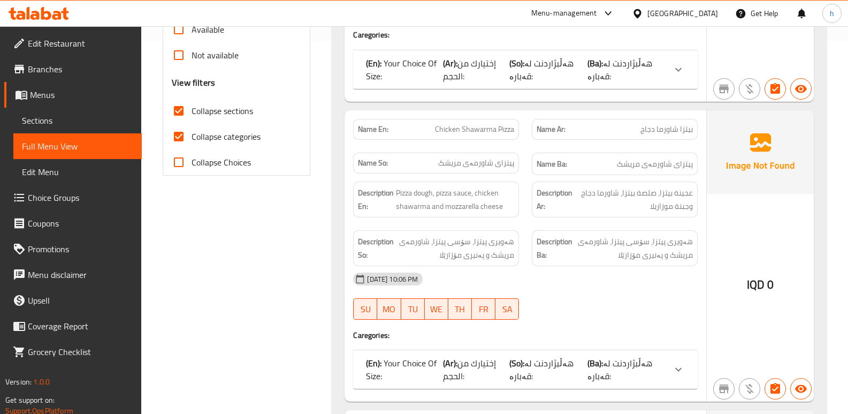
click at [180, 136] on input "Collapse categories" at bounding box center [179, 137] width 26 height 26
checkbox input "false"
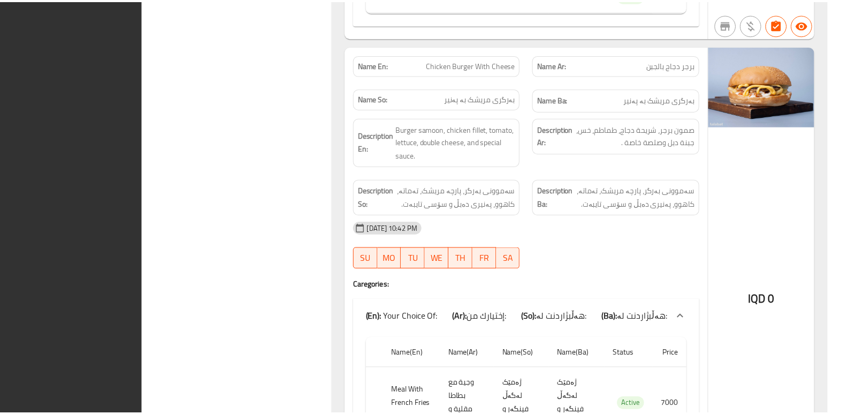
scroll to position [8577, 0]
